Goal: Task Accomplishment & Management: Manage account settings

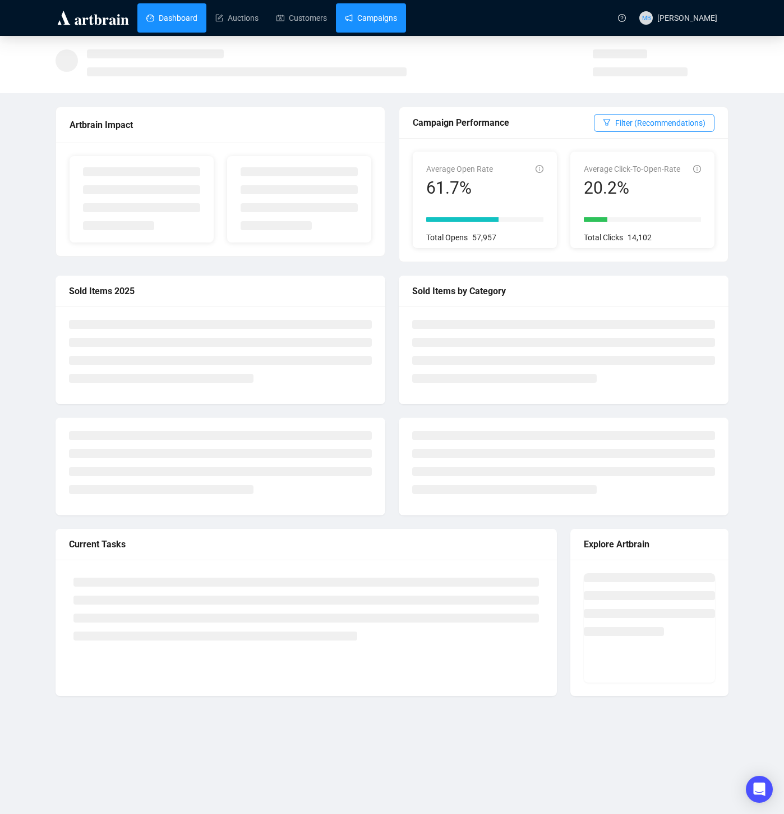
click at [389, 20] on link "Campaigns" at bounding box center [371, 17] width 52 height 29
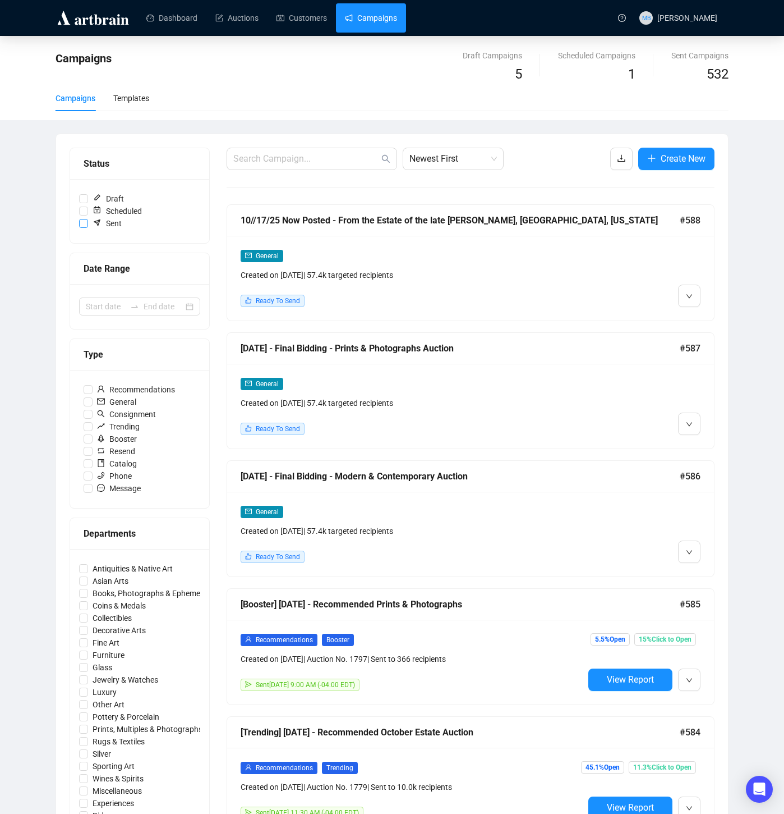
click at [84, 221] on input "Sent" at bounding box center [83, 223] width 9 height 9
checkbox input "true"
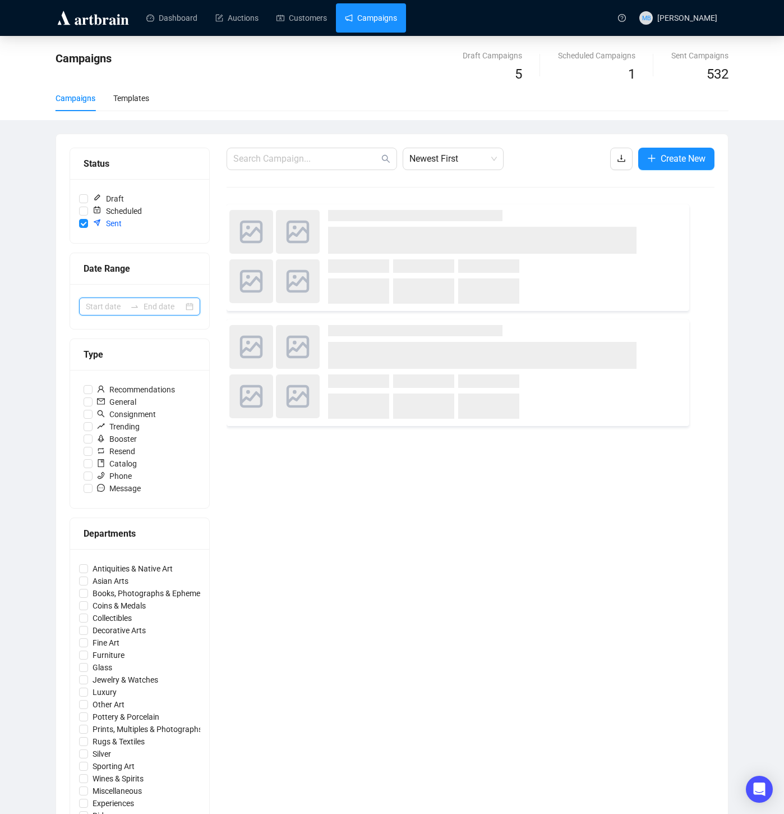
click at [105, 306] on input at bounding box center [106, 306] width 40 height 12
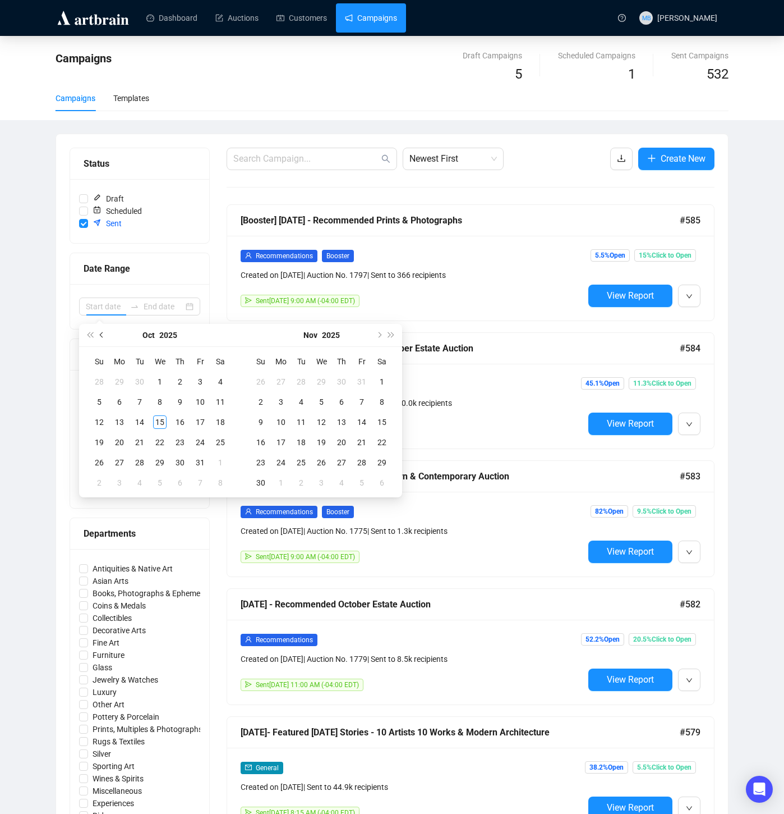
click at [103, 335] on span "Previous month (PageUp)" at bounding box center [103, 335] width 6 height 6
click at [103, 336] on span "Previous month (PageUp)" at bounding box center [103, 335] width 6 height 6
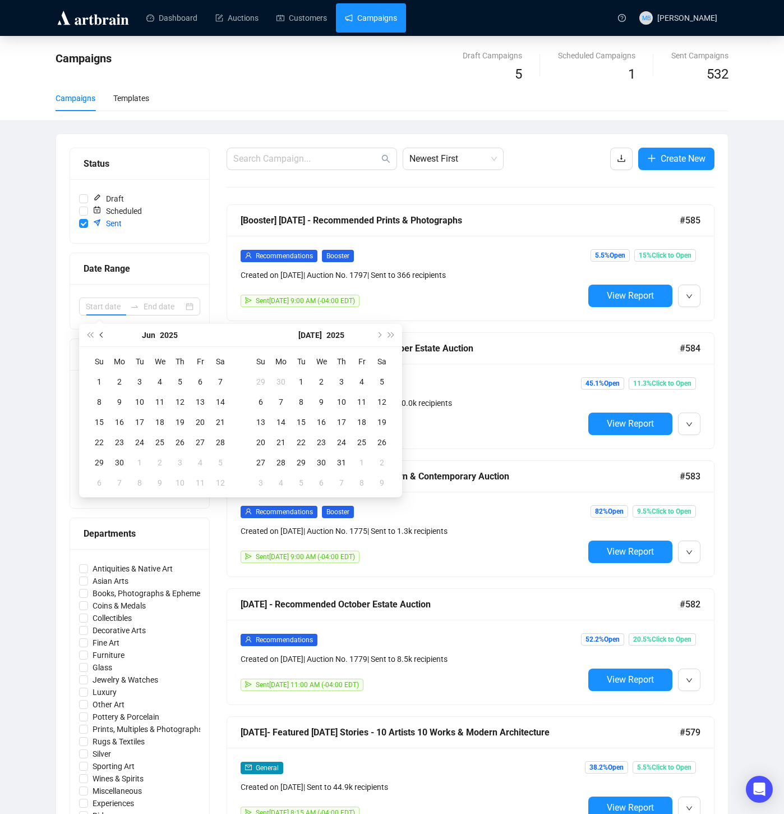
click at [103, 336] on span "Previous month (PageUp)" at bounding box center [103, 335] width 6 height 6
type input "[DATE]"
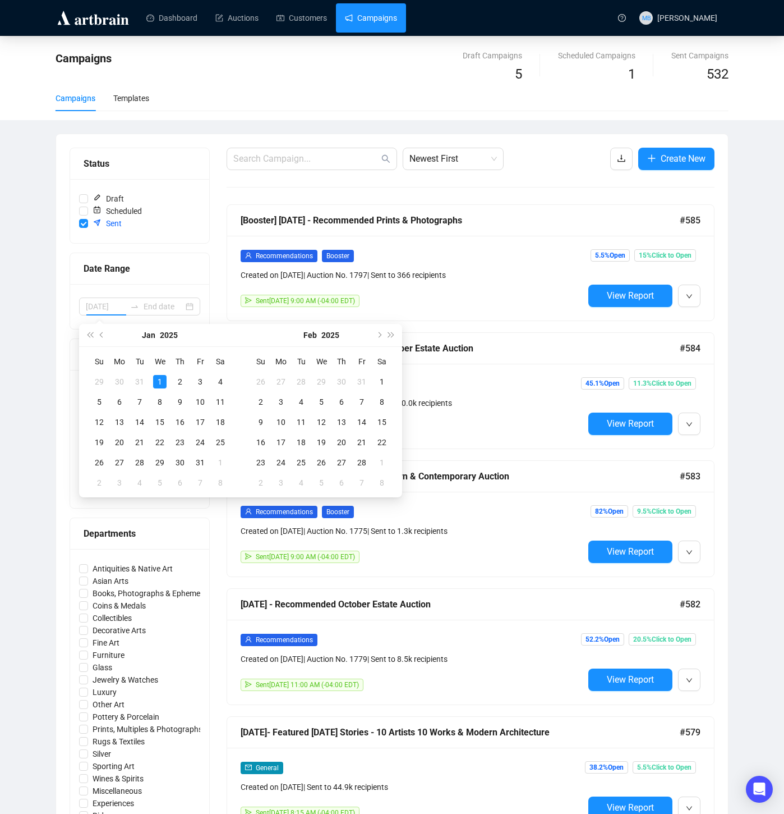
click at [160, 379] on div "1" at bounding box center [159, 381] width 13 height 13
click at [381, 334] on span "Next month (PageDown)" at bounding box center [379, 335] width 6 height 6
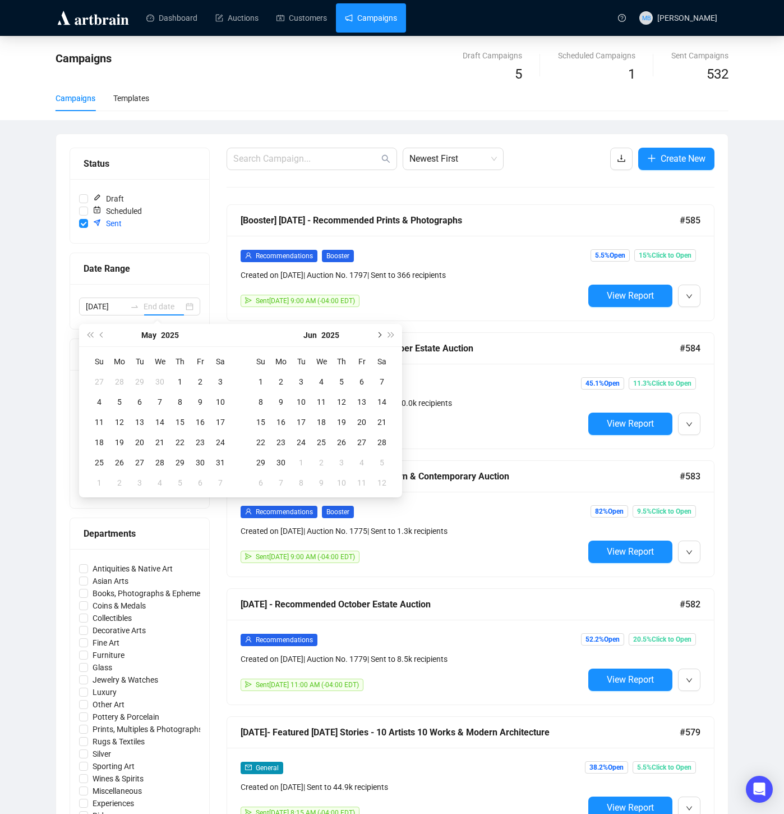
click at [381, 334] on span "Next month (PageDown)" at bounding box center [379, 335] width 6 height 6
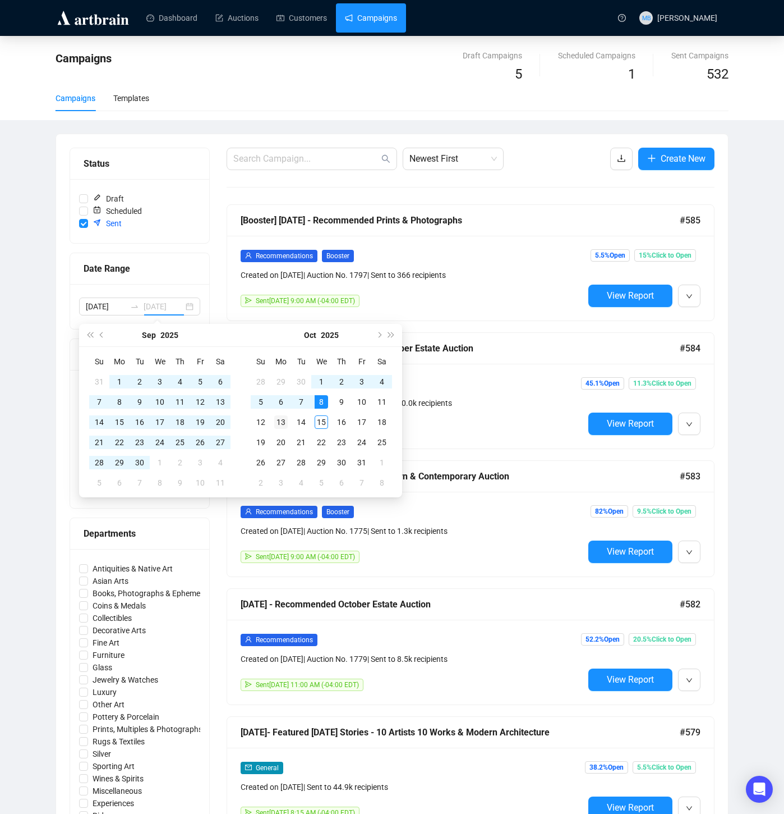
type input "[DATE]"
click at [284, 420] on div "13" at bounding box center [280, 421] width 13 height 13
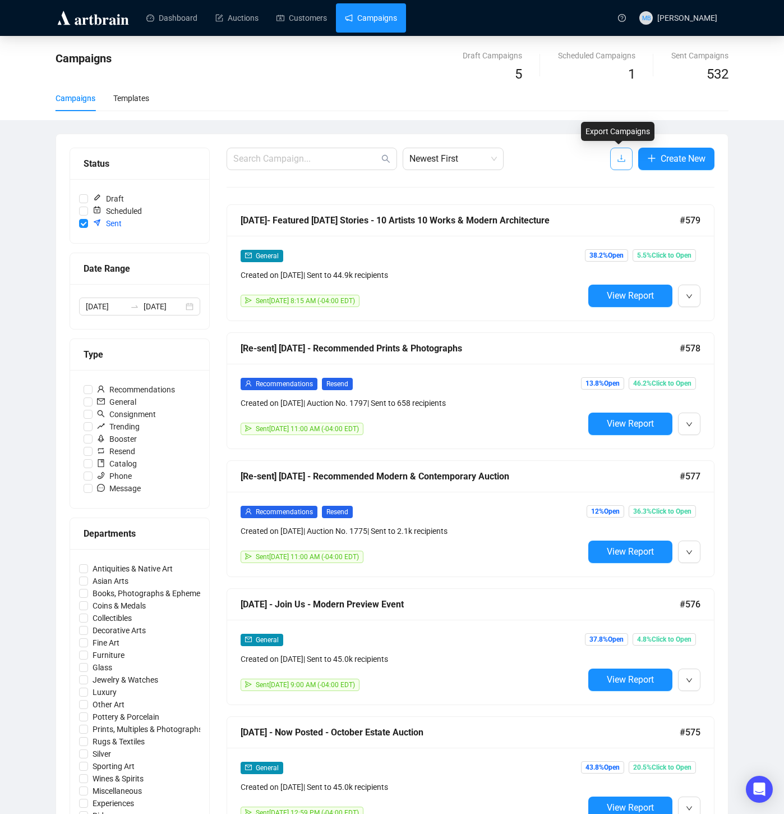
click at [617, 159] on icon "download" at bounding box center [621, 158] width 9 height 9
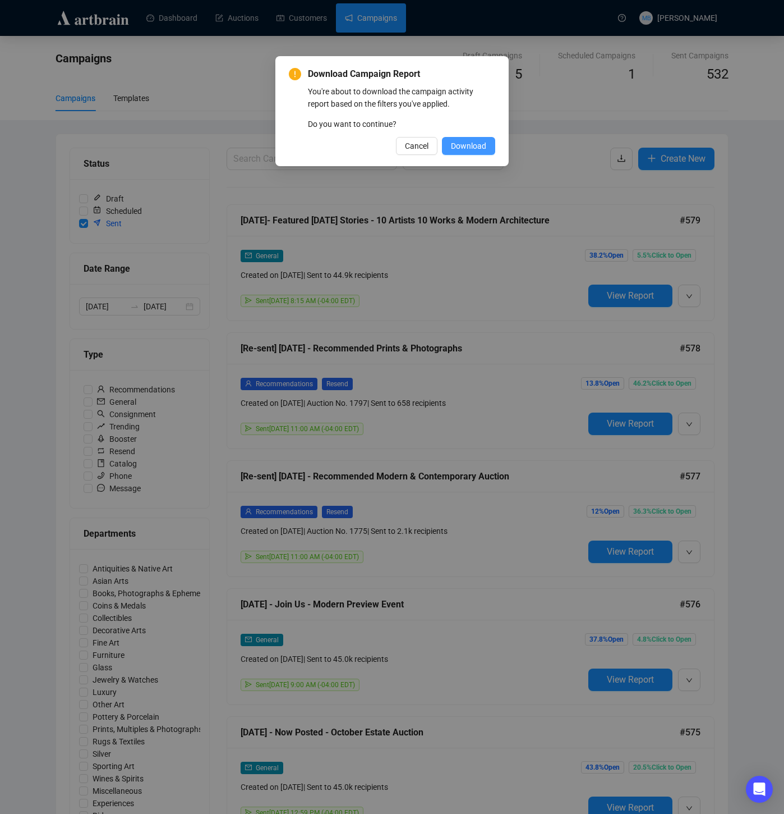
click at [480, 143] on span "Download" at bounding box center [468, 146] width 35 height 12
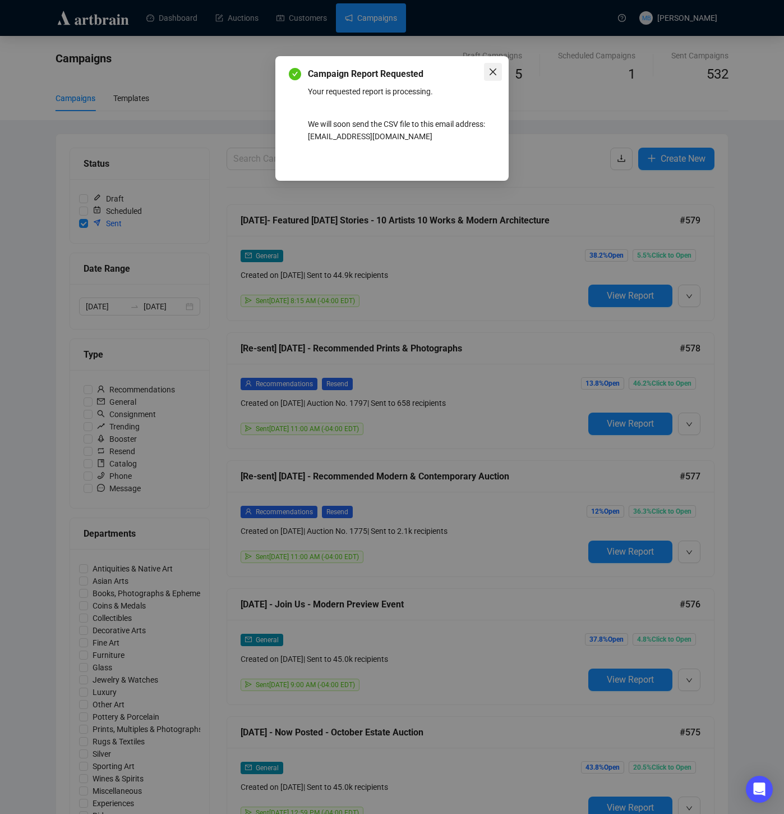
click at [488, 74] on span "Close" at bounding box center [493, 71] width 18 height 9
